Goal: Transaction & Acquisition: Purchase product/service

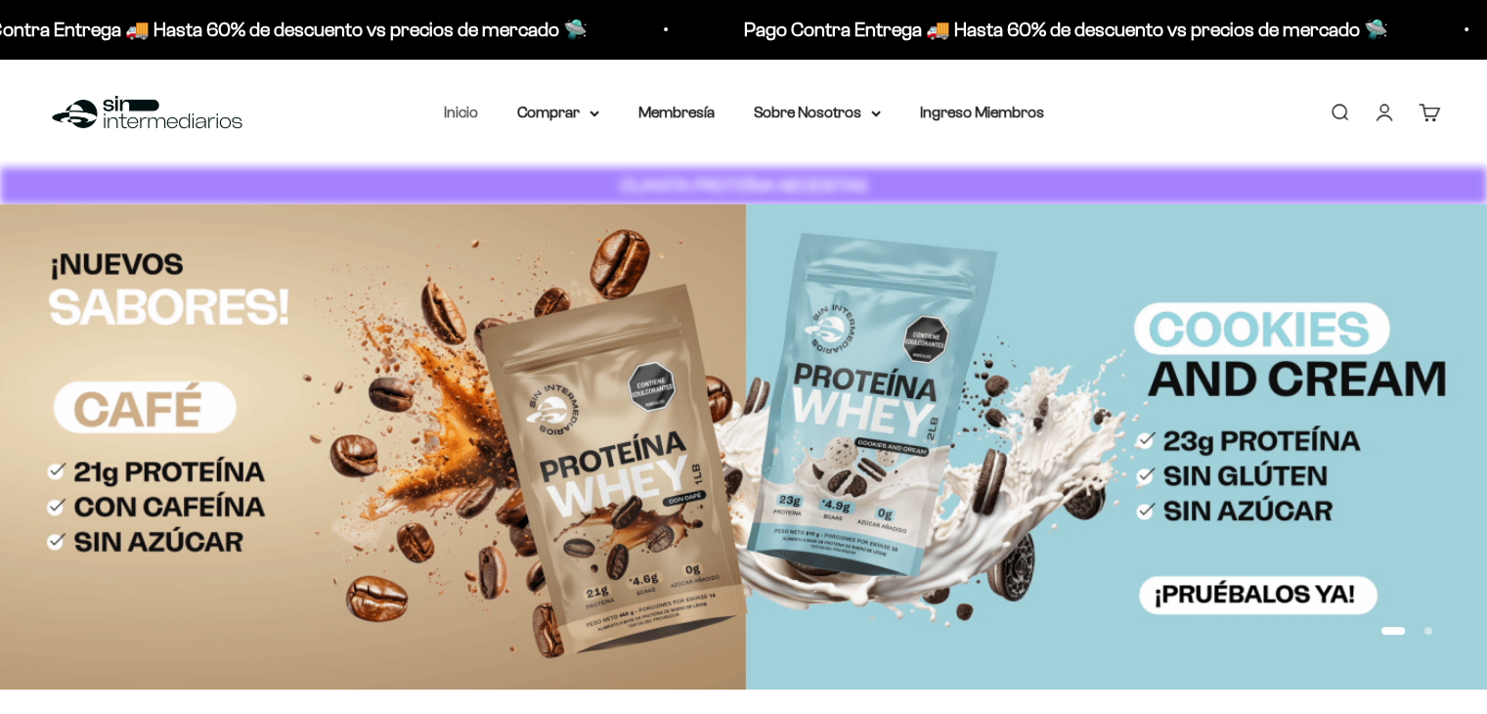
click at [458, 116] on link "Inicio" at bounding box center [461, 112] width 34 height 17
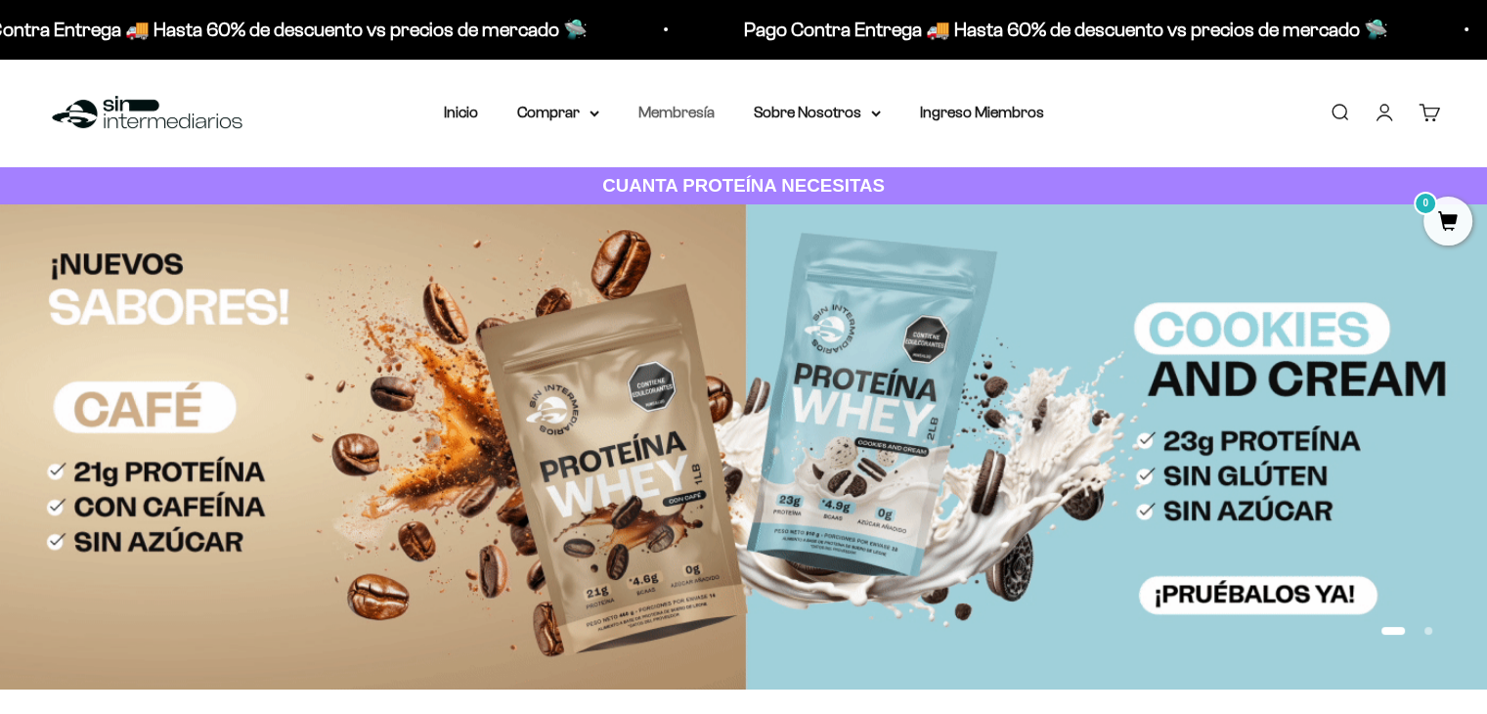
click at [684, 111] on link "Membresía" at bounding box center [677, 112] width 76 height 17
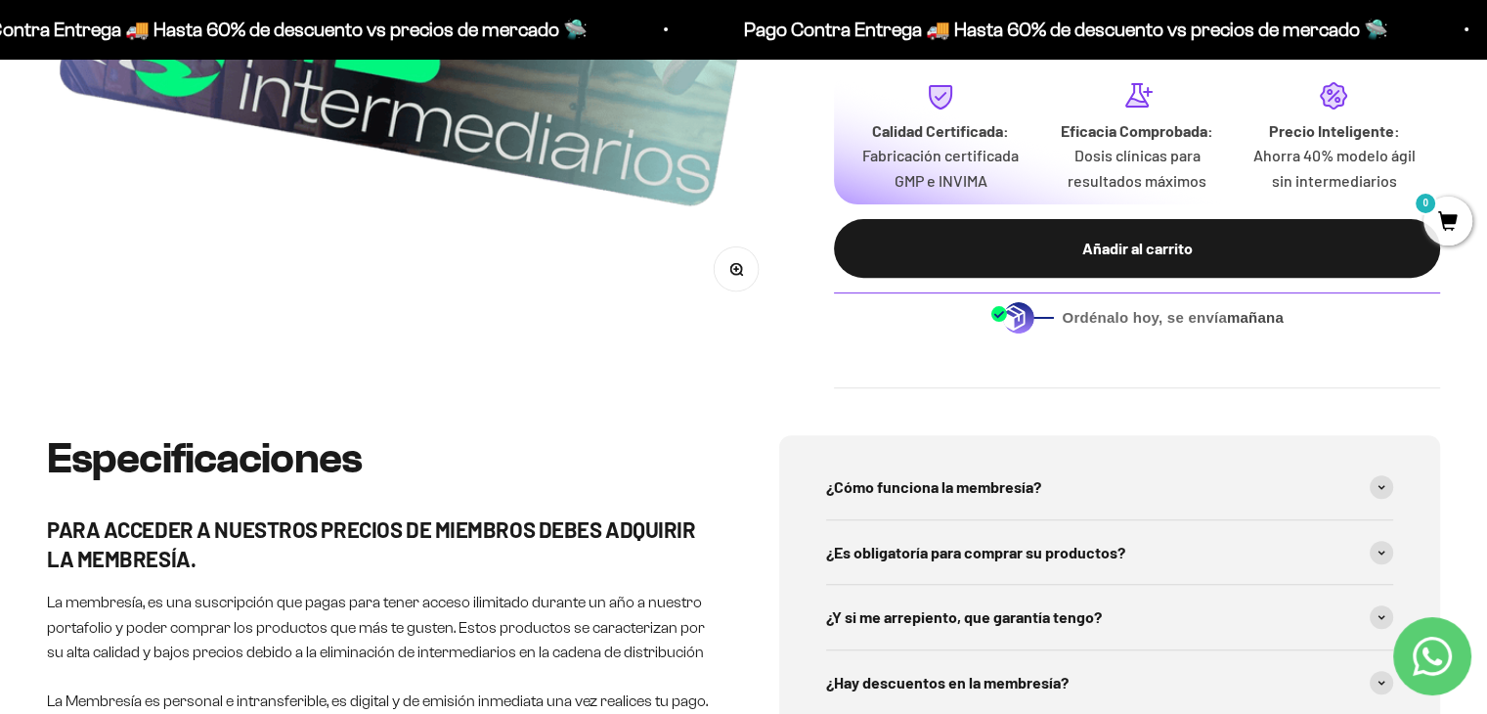
scroll to position [685, 0]
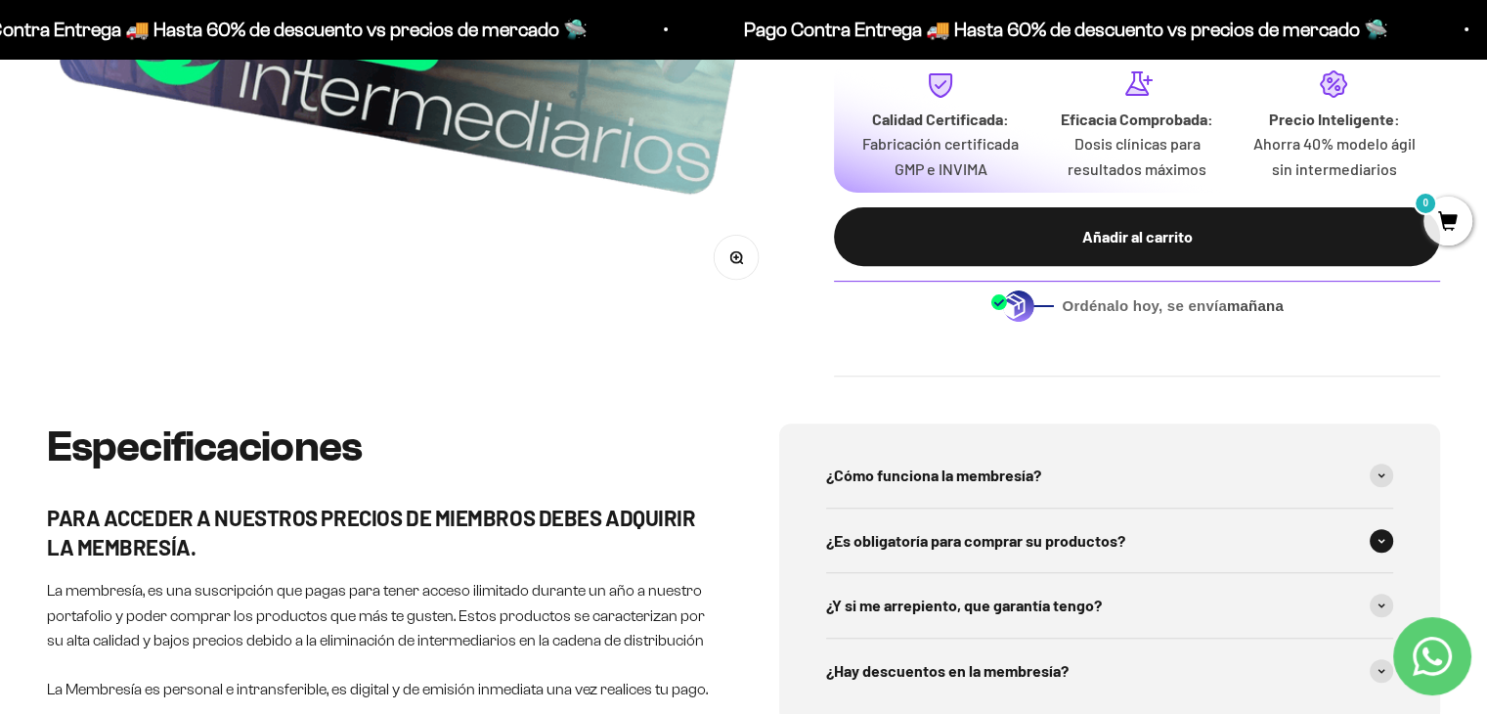
click at [970, 548] on span "¿Es obligatoría para comprar su productos?" at bounding box center [975, 540] width 299 height 25
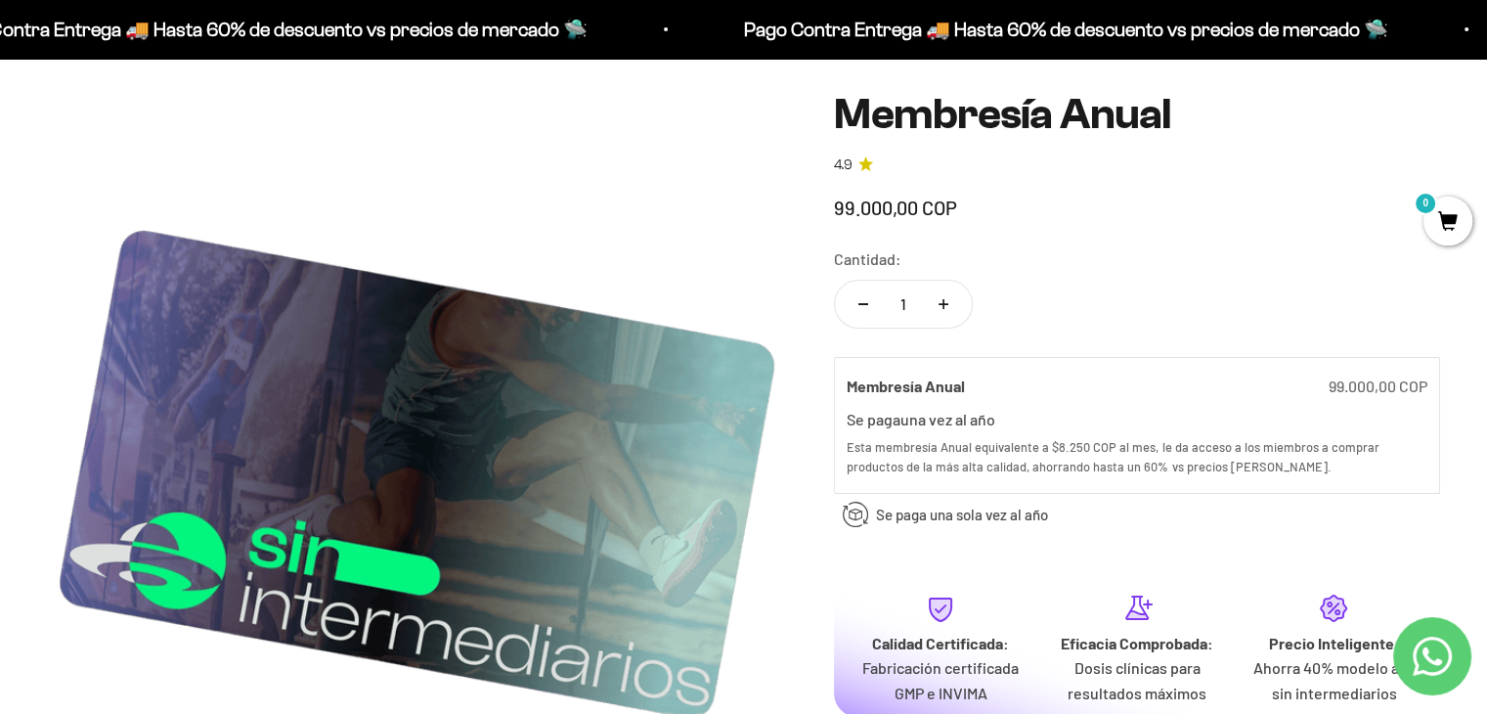
scroll to position [0, 0]
